Goal: Information Seeking & Learning: Find specific fact

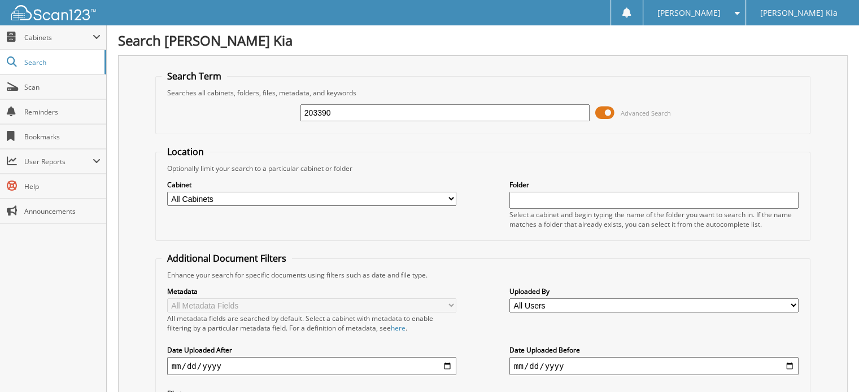
type input "203390"
click at [379, 115] on input "203390" at bounding box center [444, 112] width 289 height 17
click at [613, 110] on span at bounding box center [604, 112] width 19 height 17
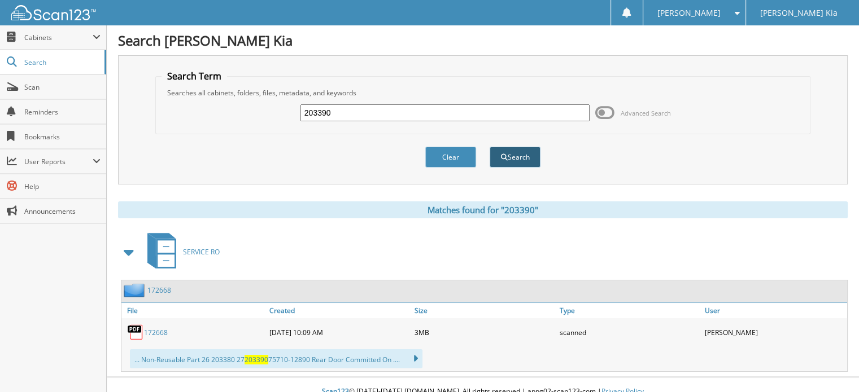
click at [511, 158] on button "Search" at bounding box center [514, 157] width 51 height 21
